Goal: Transaction & Acquisition: Purchase product/service

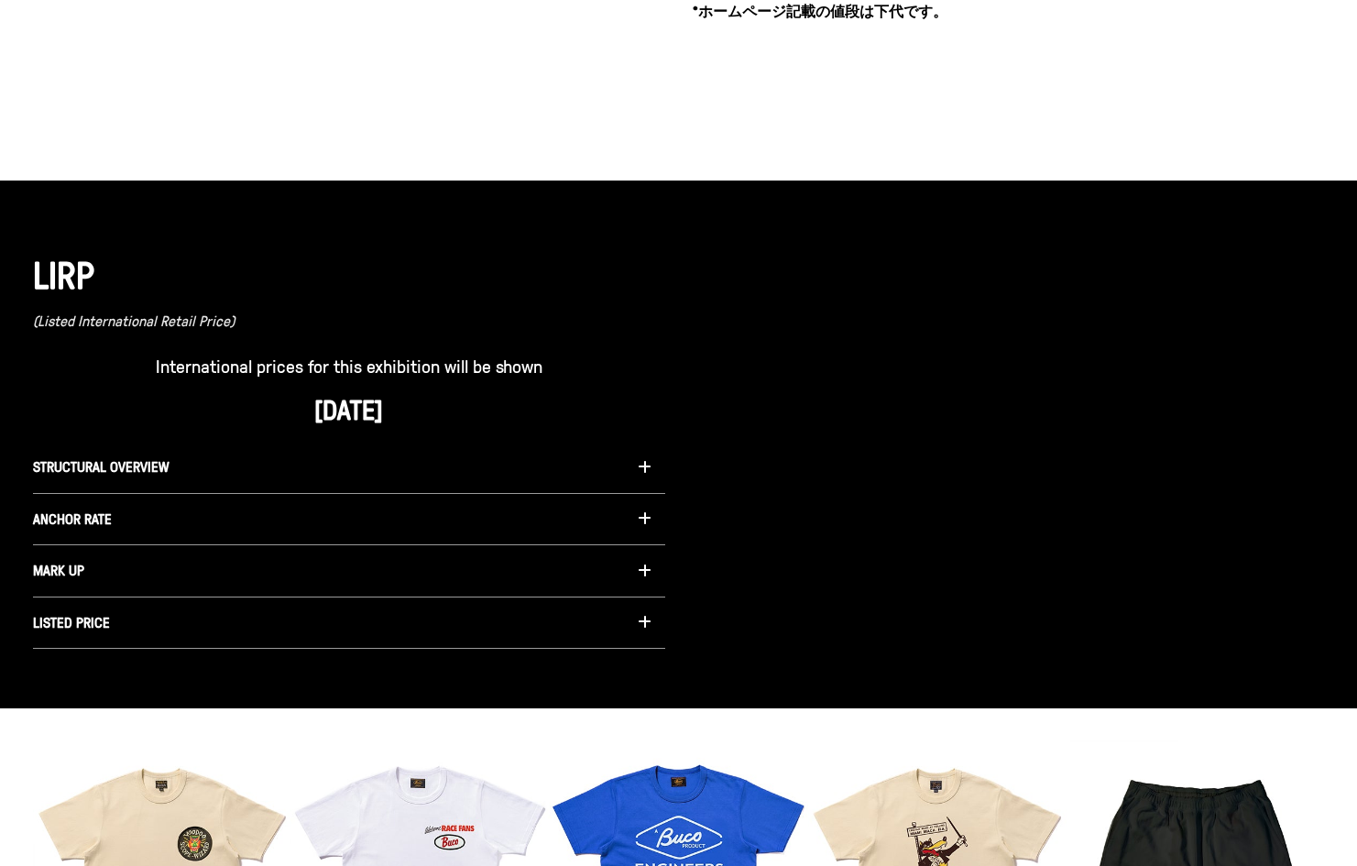
scroll to position [1207, 0]
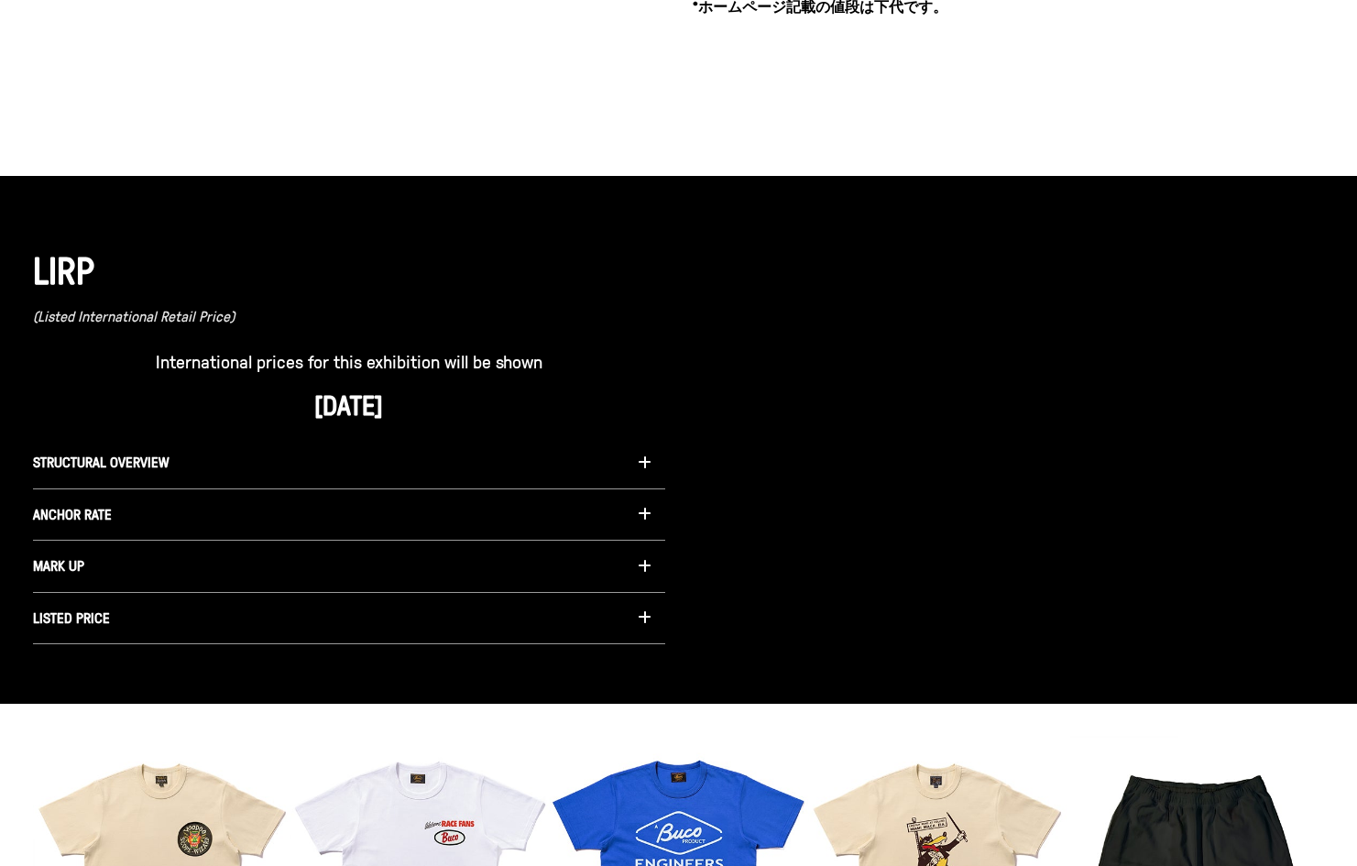
click at [303, 472] on button "STRUCTURAL OVERVIEW" at bounding box center [349, 463] width 632 height 52
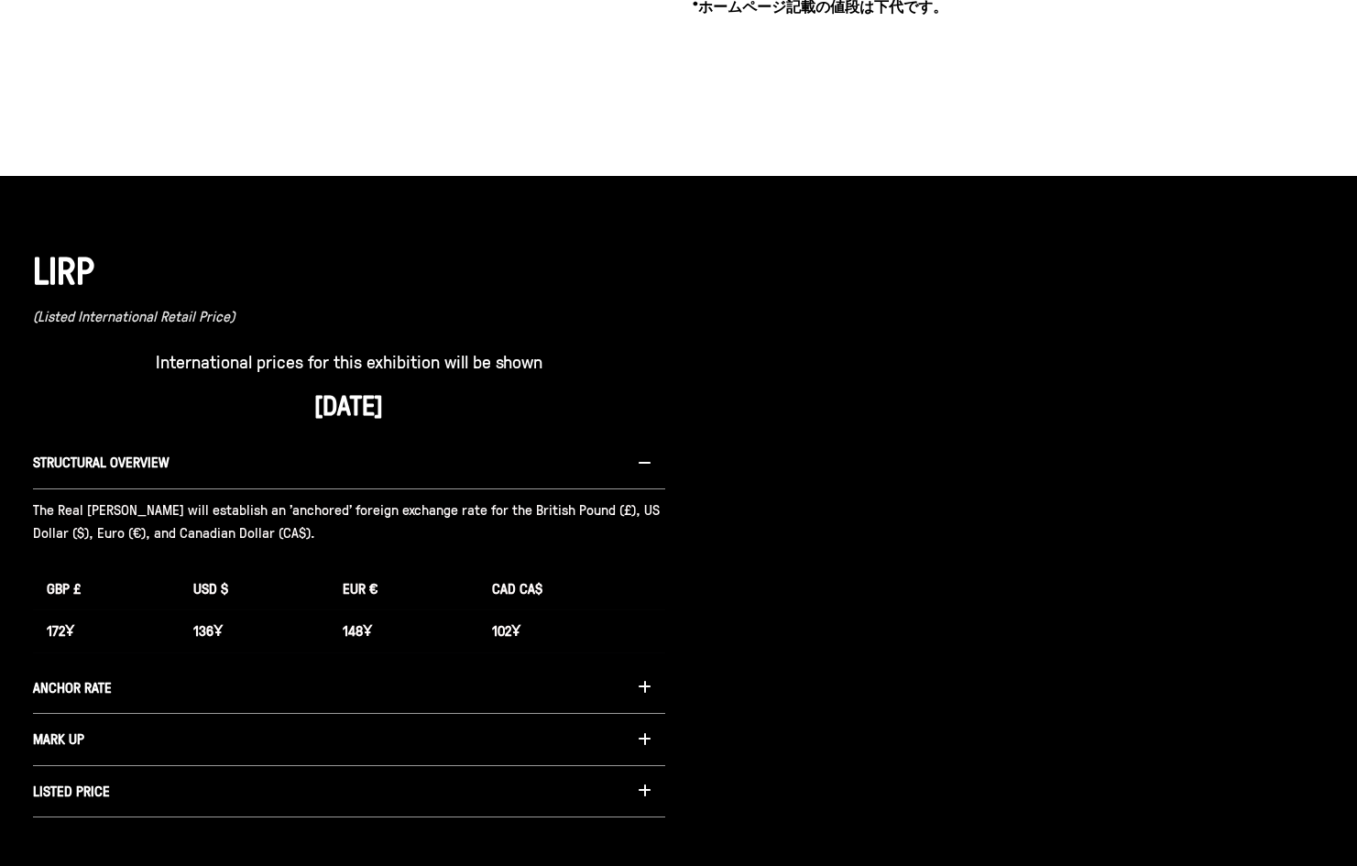
click at [482, 450] on button "STRUCTURAL OVERVIEW" at bounding box center [349, 463] width 632 height 52
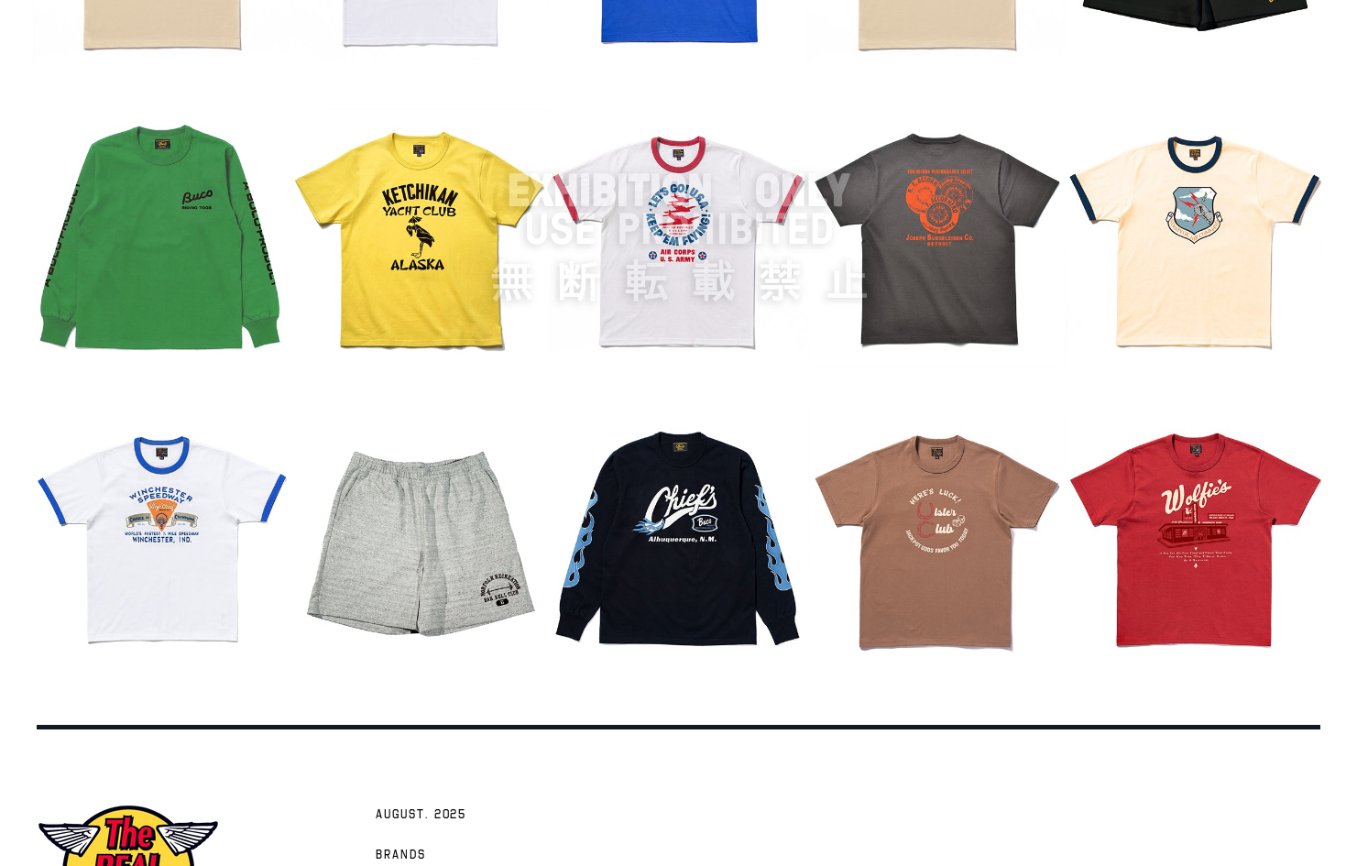
scroll to position [2307, 0]
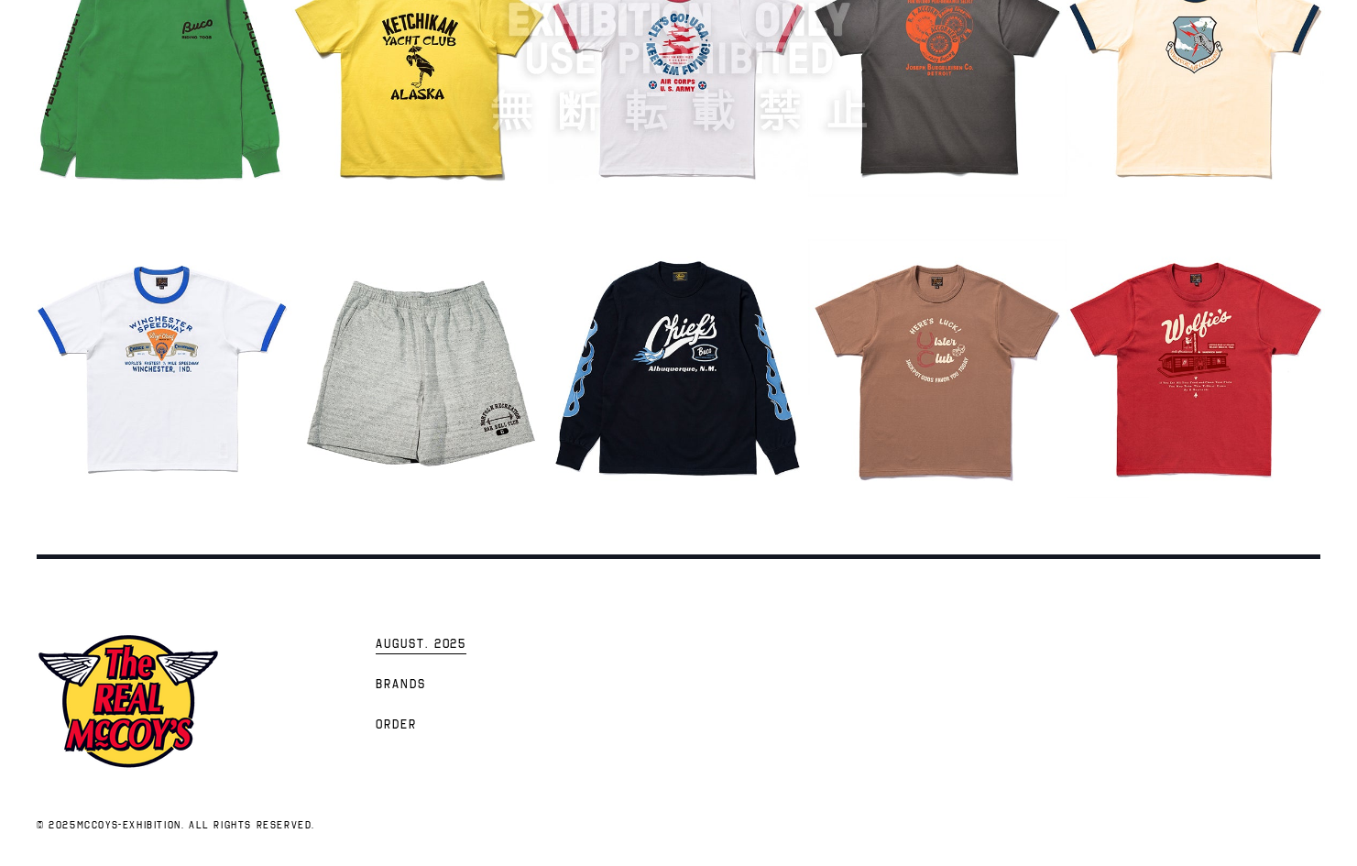
click at [442, 649] on span "AUGUST. 2025" at bounding box center [421, 645] width 91 height 18
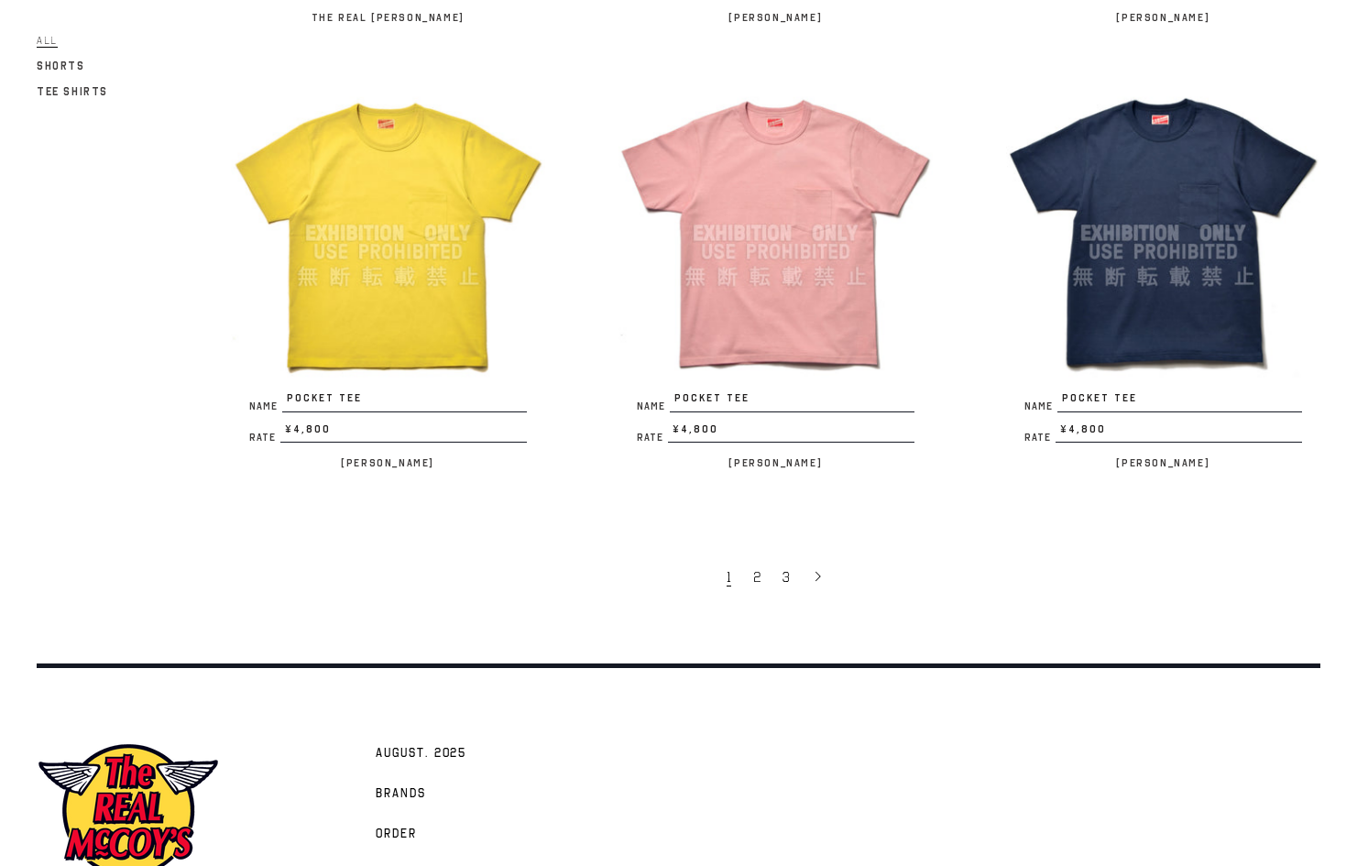
scroll to position [3230, 0]
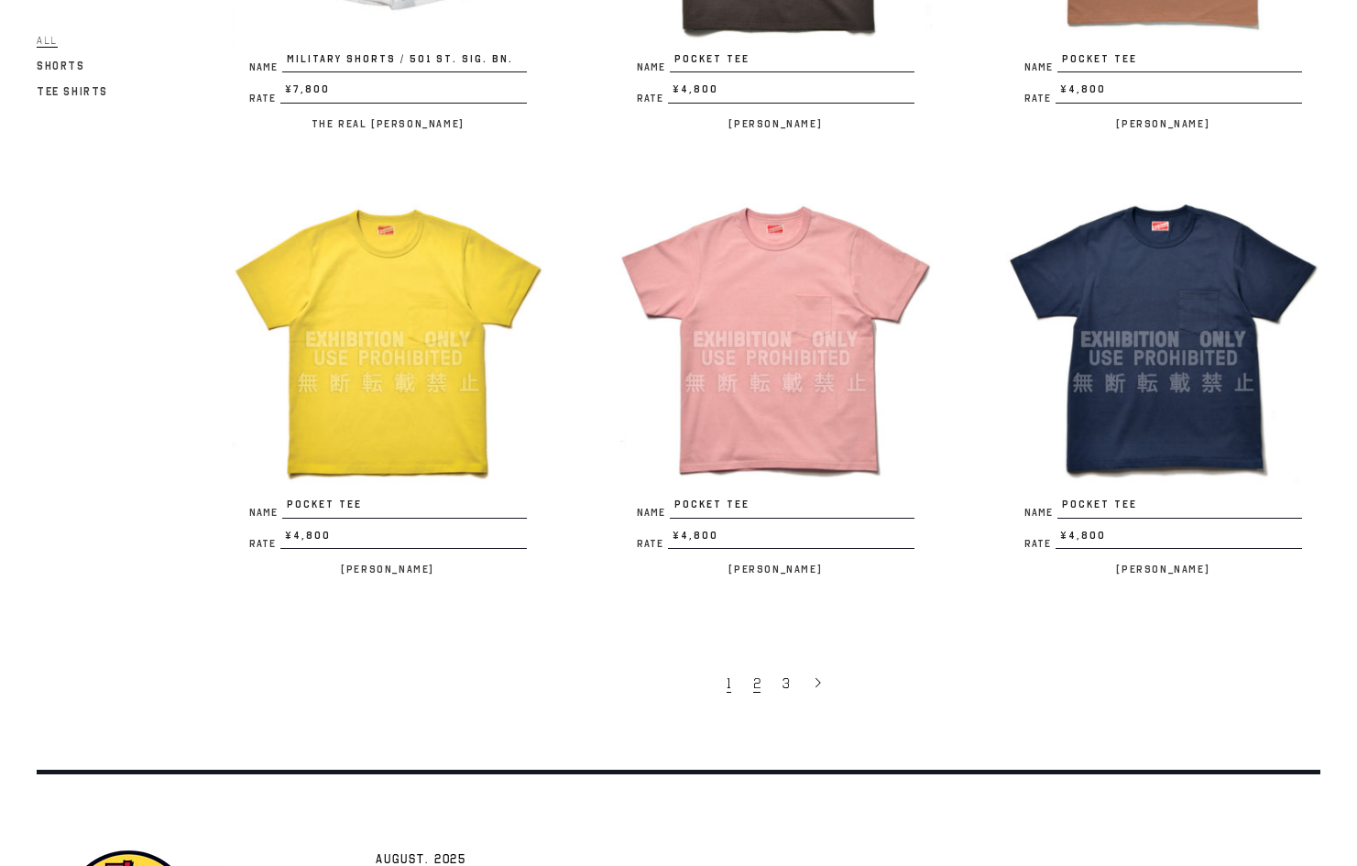
click at [759, 674] on span "2" at bounding box center [756, 683] width 7 height 18
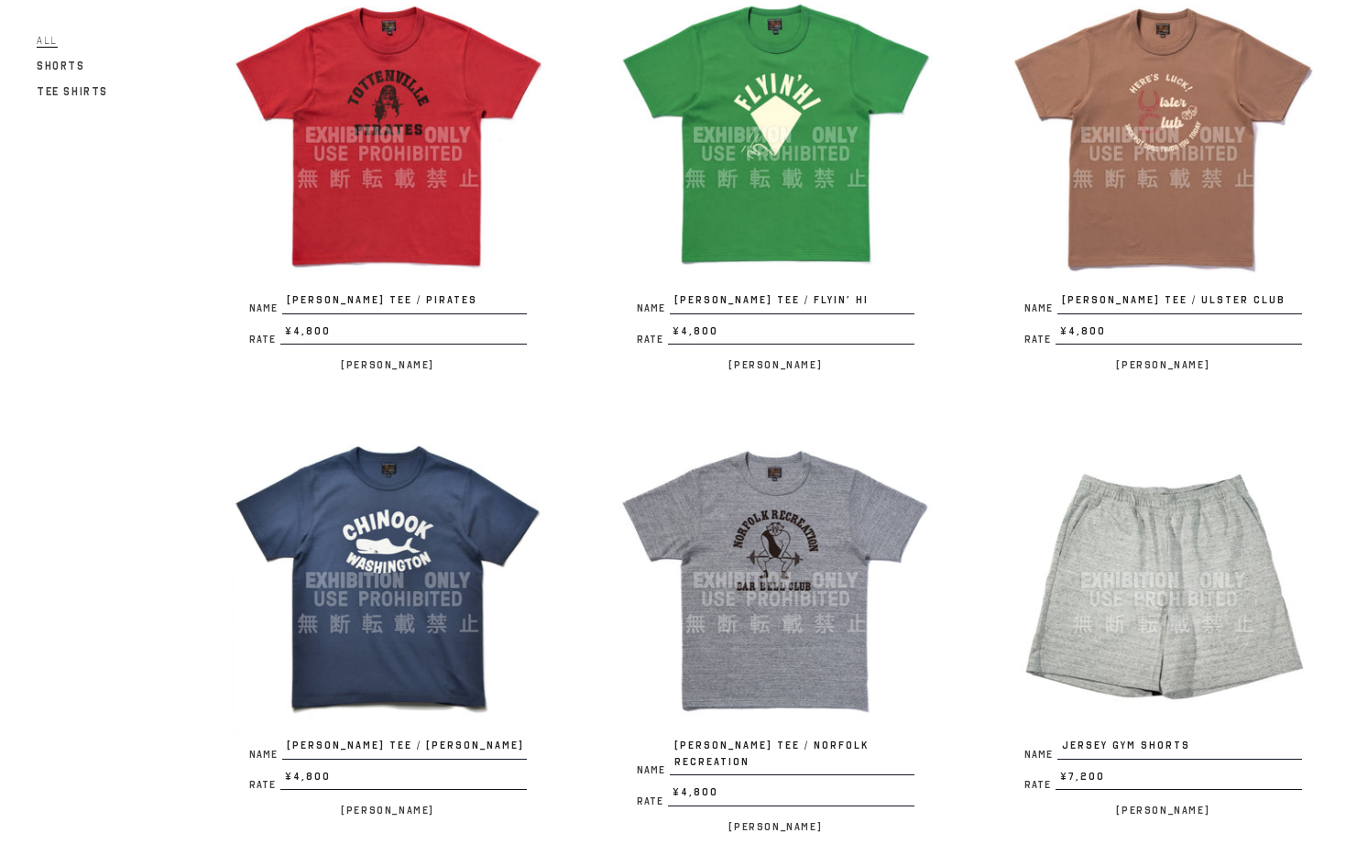
scroll to position [1466, 0]
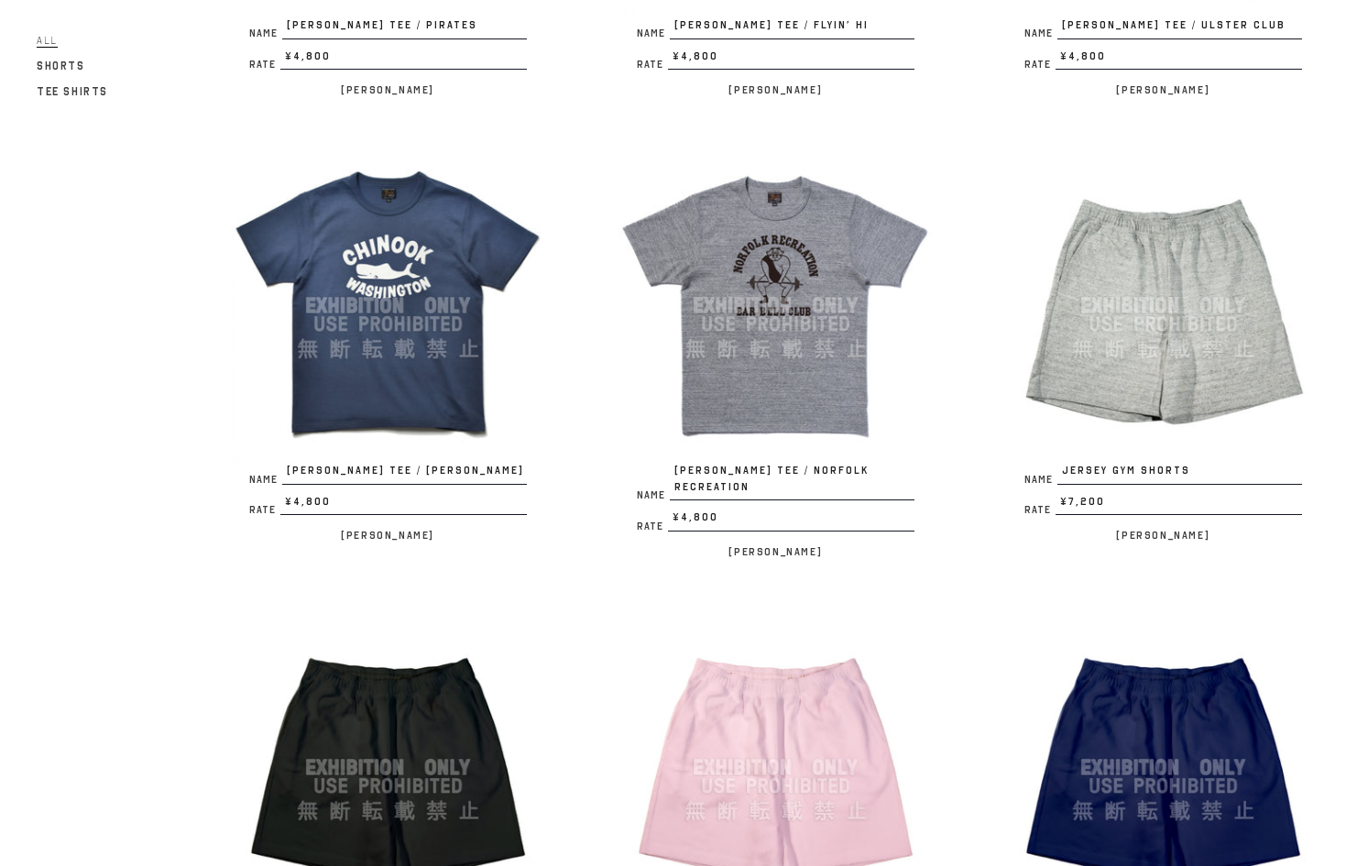
click at [776, 406] on img at bounding box center [775, 305] width 314 height 314
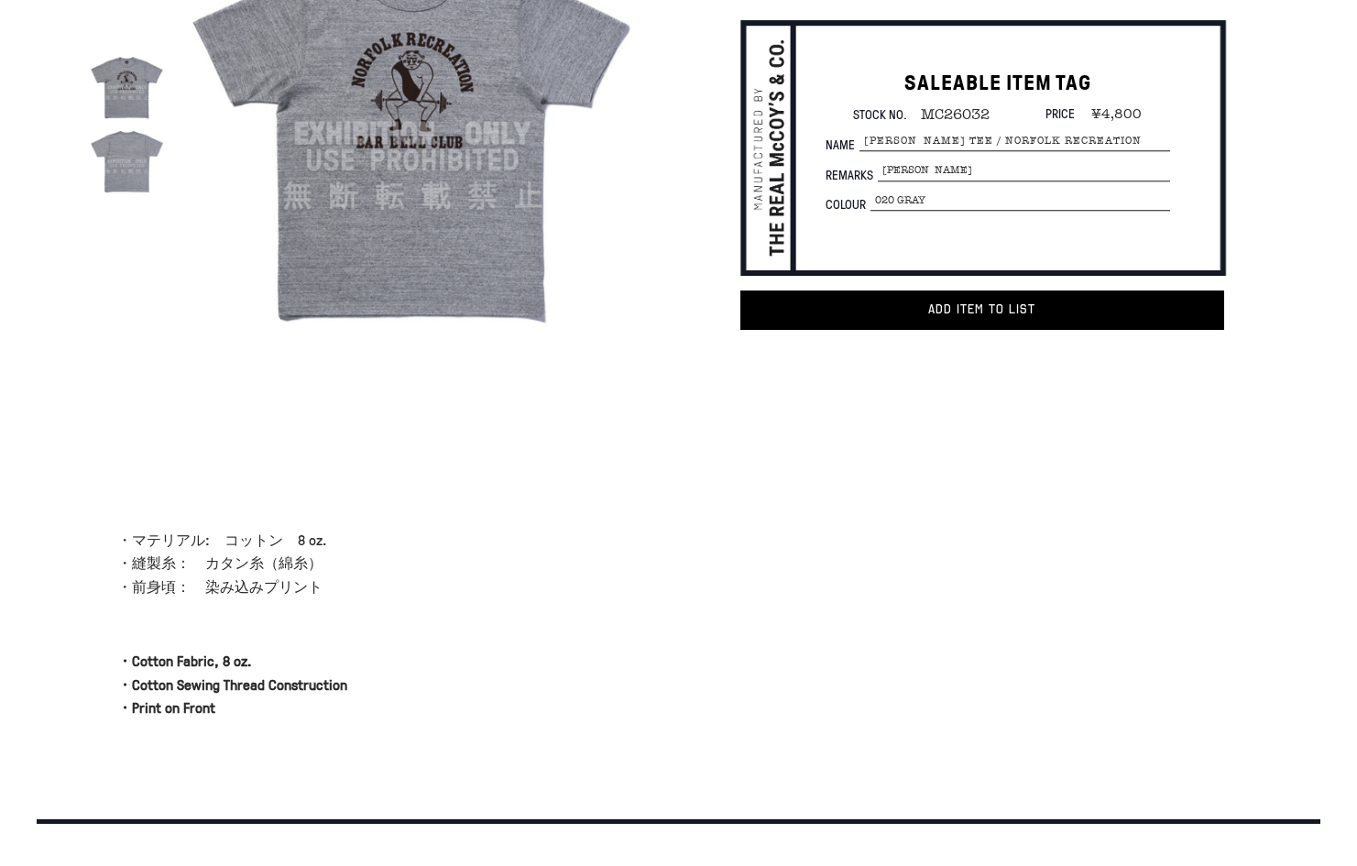
scroll to position [183, 0]
